Goal: Information Seeking & Learning: Check status

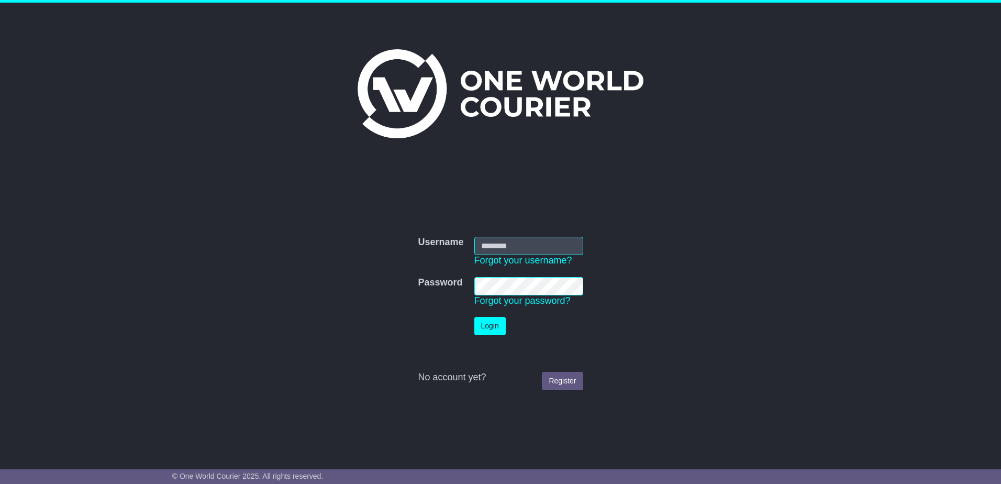
type input "**********"
click at [474, 317] on button "Login" at bounding box center [489, 326] width 31 height 18
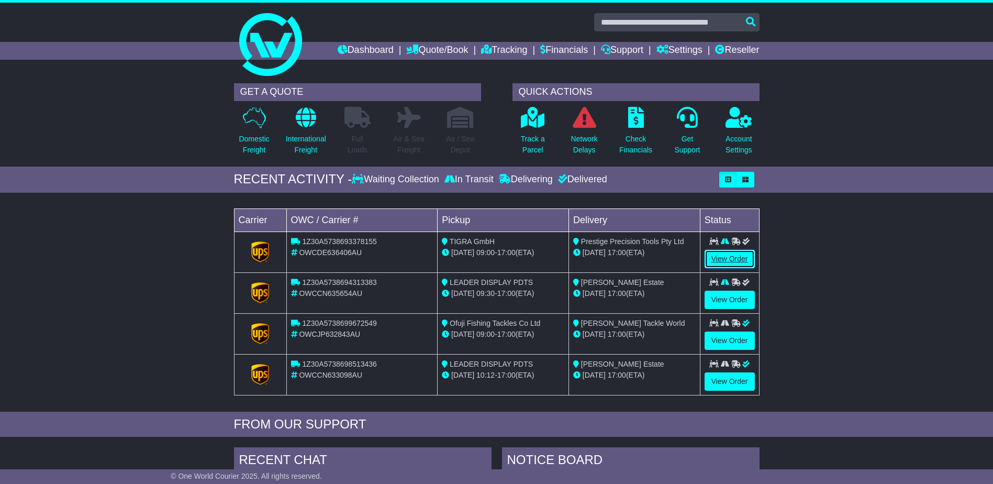
click at [730, 258] on link "View Order" at bounding box center [729, 259] width 50 height 18
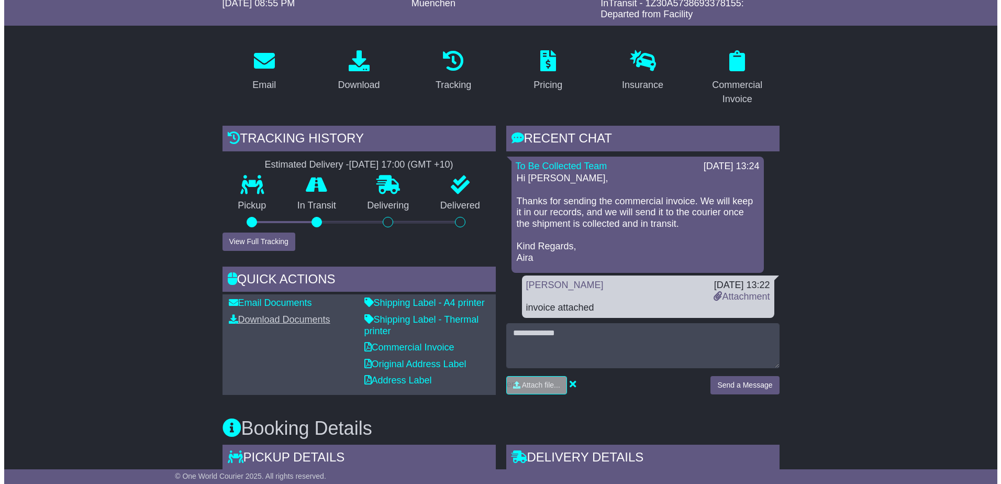
scroll to position [157, 0]
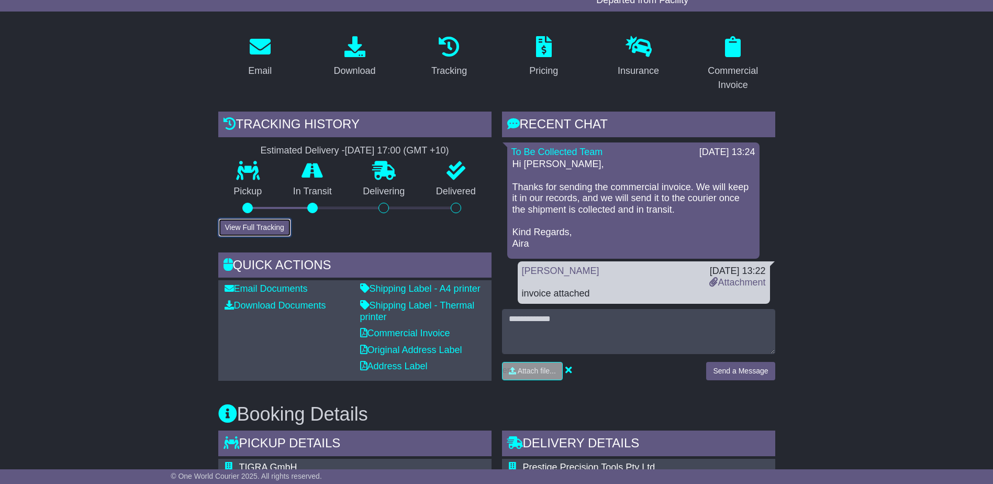
click at [270, 231] on button "View Full Tracking" at bounding box center [254, 227] width 73 height 18
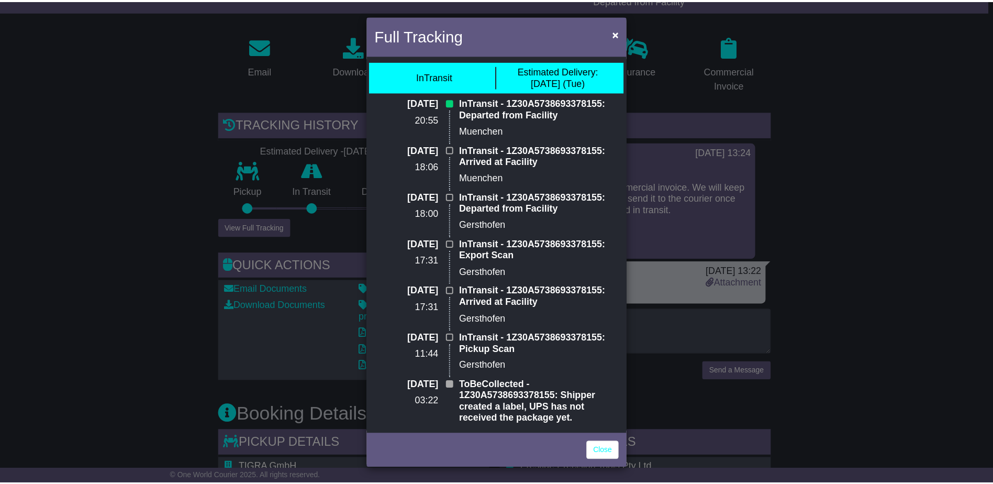
scroll to position [0, 0]
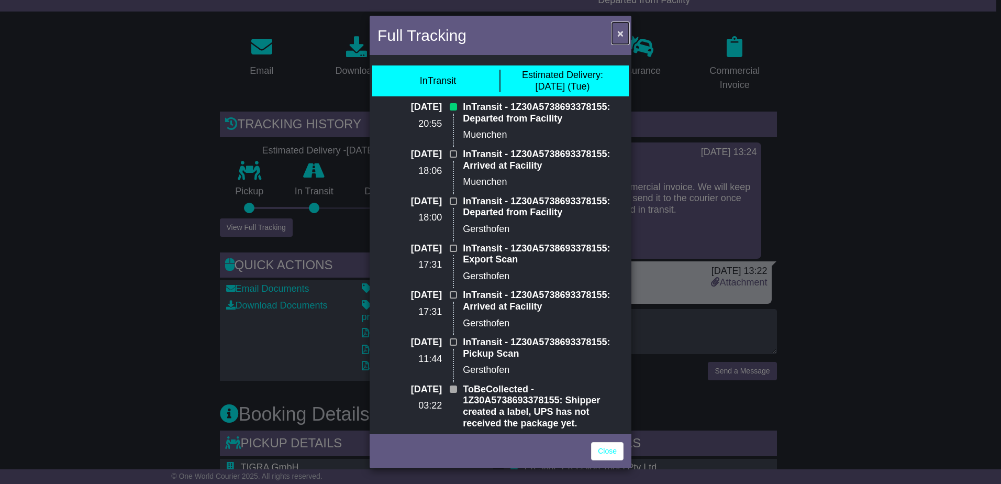
click at [621, 31] on span "×" at bounding box center [620, 33] width 6 height 12
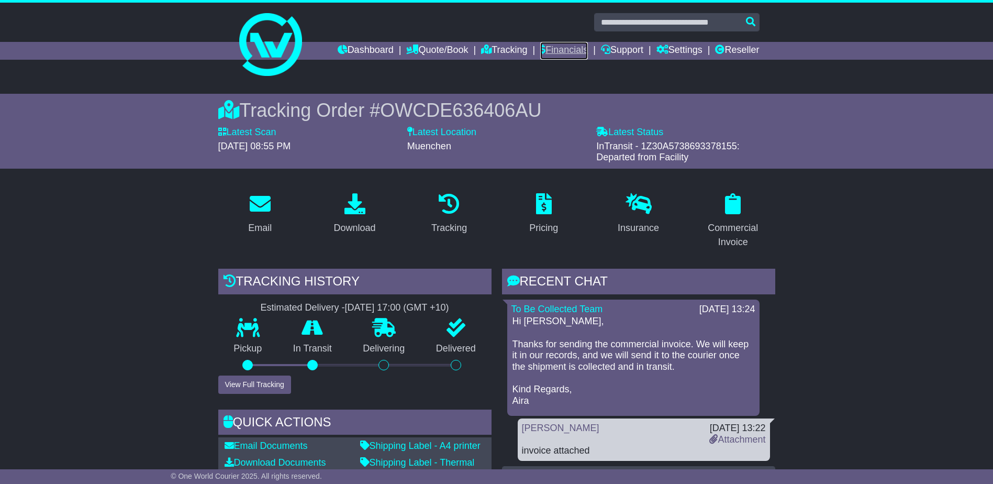
click at [564, 49] on link "Financials" at bounding box center [564, 51] width 48 height 18
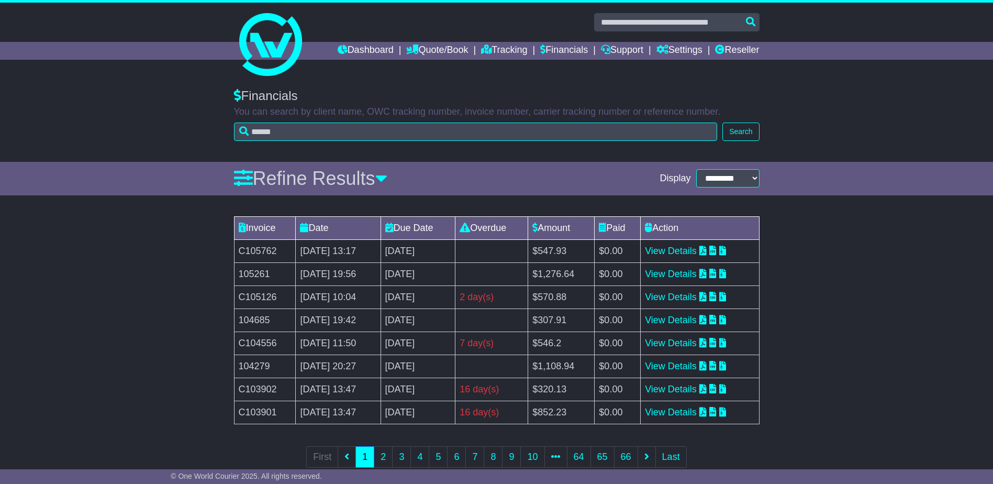
scroll to position [24, 0]
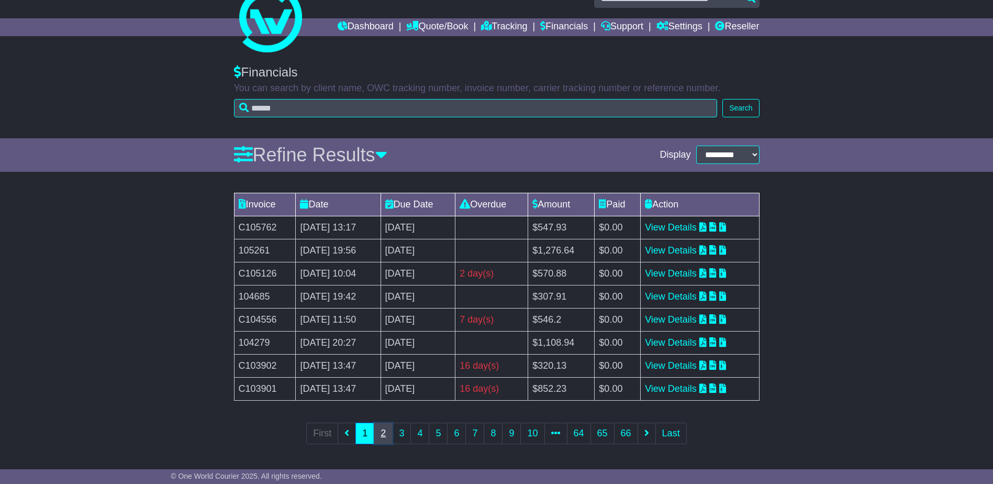
click at [383, 432] on link "2" at bounding box center [383, 432] width 19 height 21
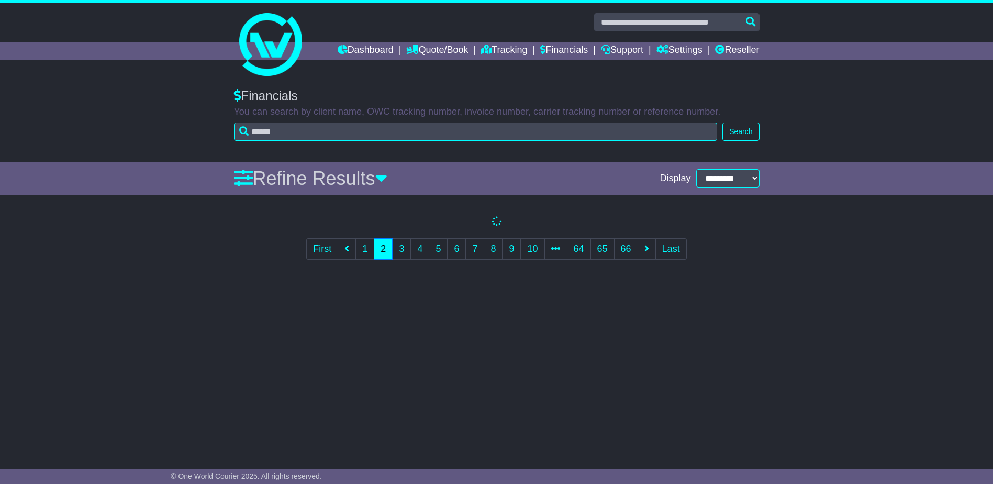
scroll to position [0, 0]
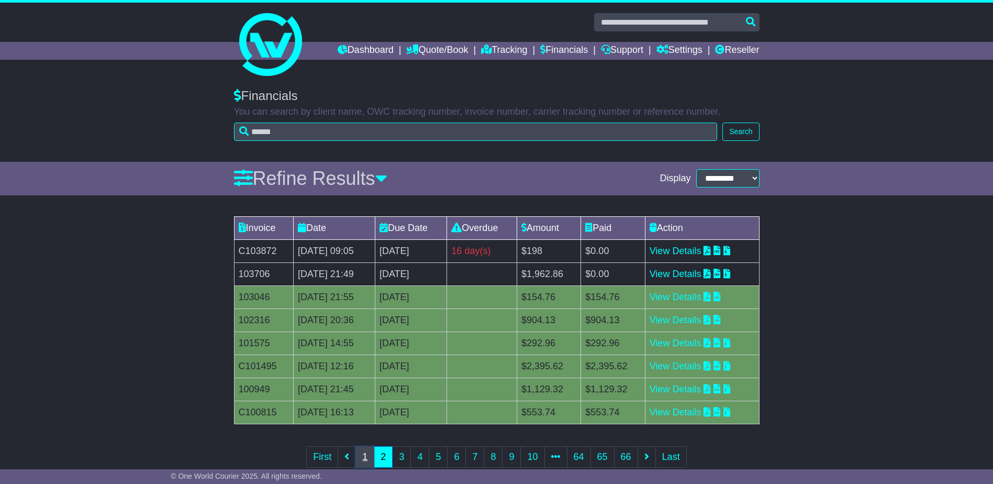
click at [367, 458] on link "1" at bounding box center [364, 456] width 19 height 21
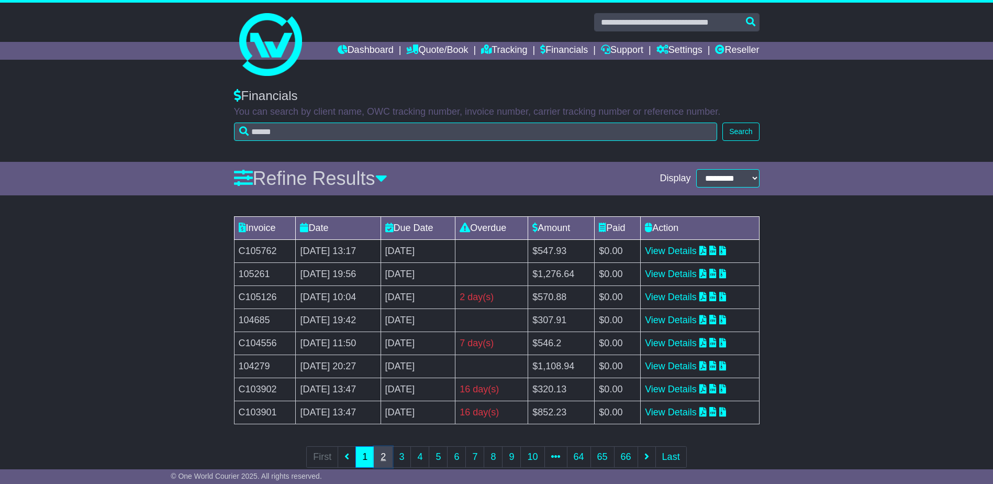
click at [387, 458] on link "2" at bounding box center [383, 456] width 19 height 21
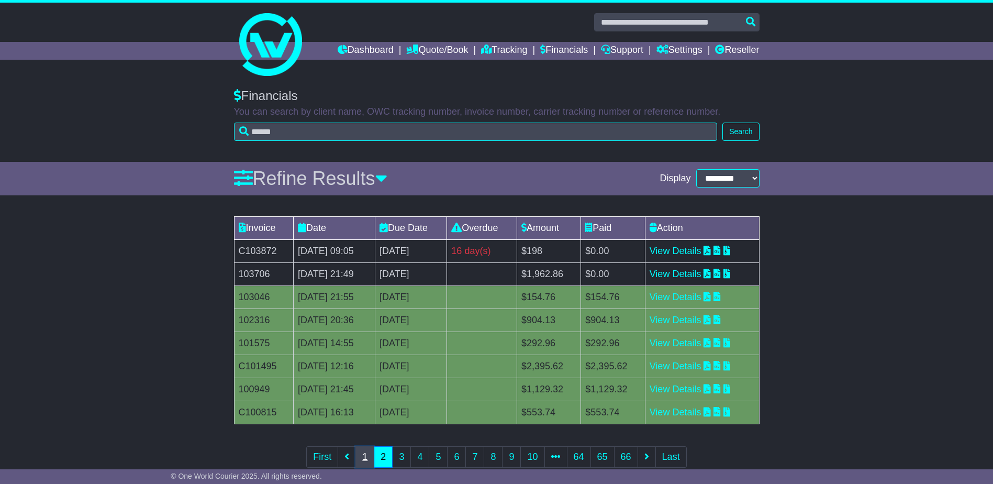
click at [364, 455] on link "1" at bounding box center [364, 456] width 19 height 21
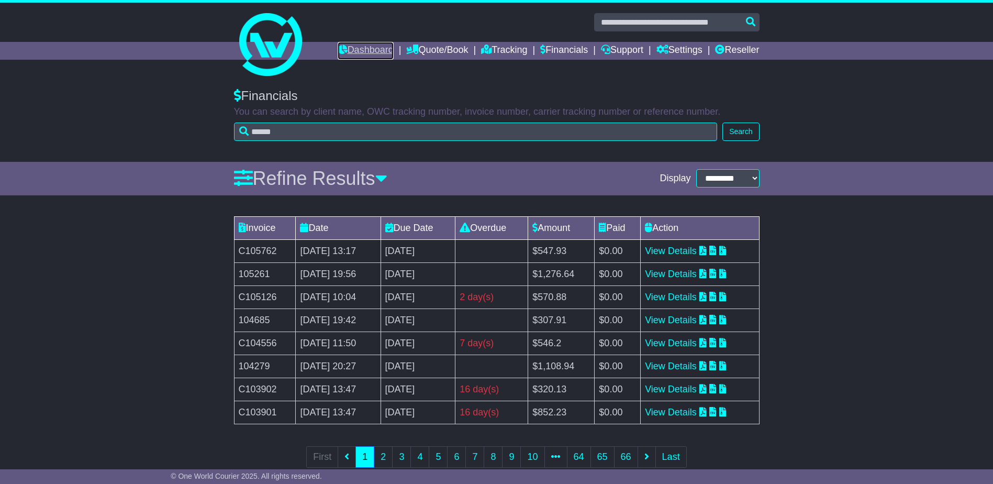
click at [366, 46] on link "Dashboard" at bounding box center [366, 51] width 56 height 18
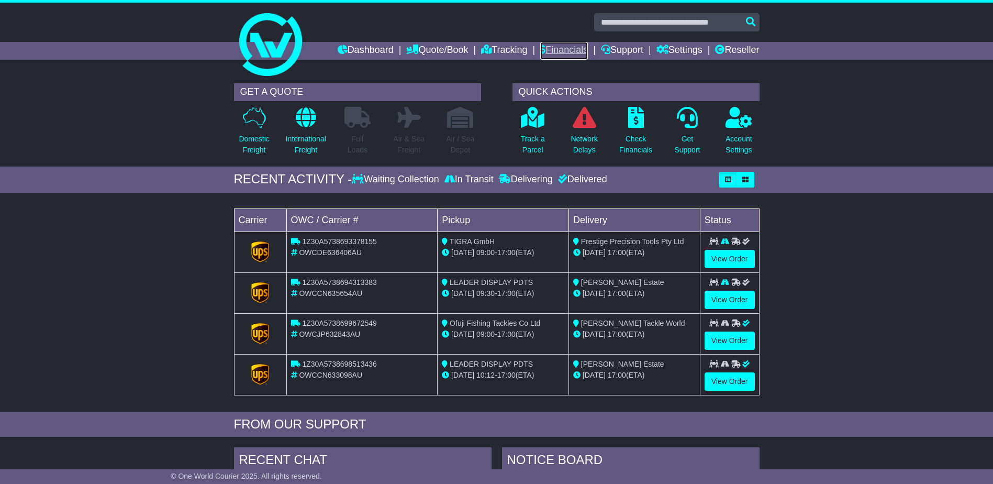
click at [550, 48] on link "Financials" at bounding box center [564, 51] width 48 height 18
